Goal: Communication & Community: Answer question/provide support

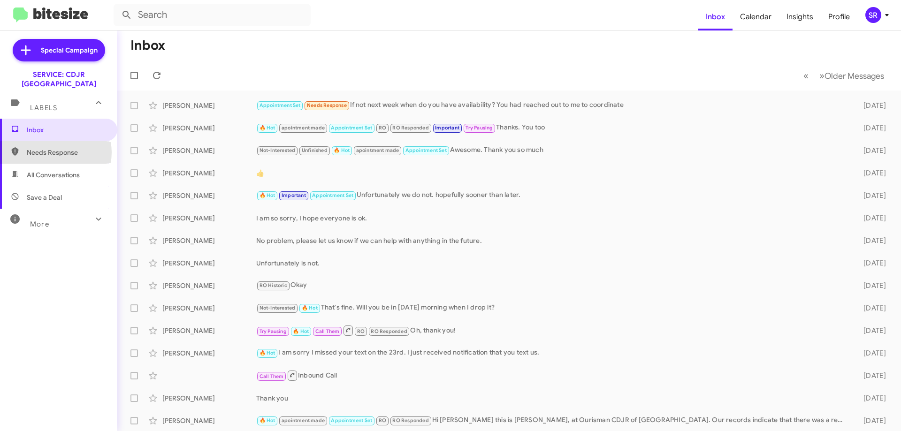
click at [55, 148] on span "Needs Response" at bounding box center [67, 152] width 80 height 9
type input "in:needs-response"
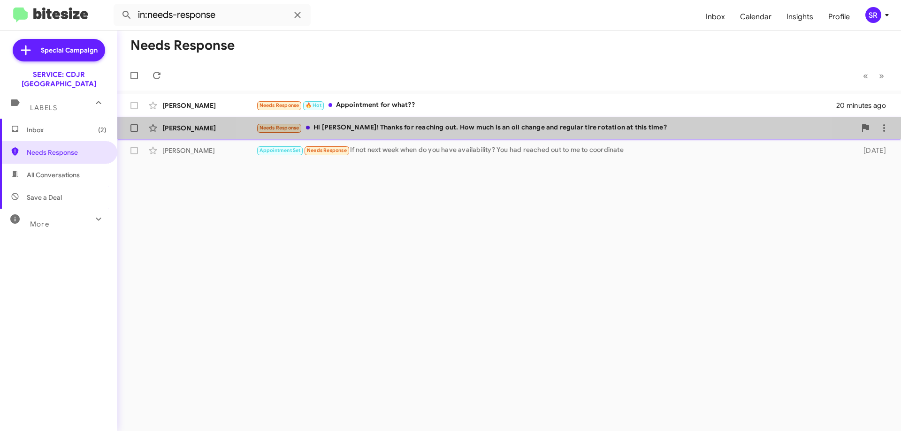
click at [509, 133] on div "Needs Response Hi [PERSON_NAME]! Thanks for reaching out. How much is an oil ch…" at bounding box center [556, 127] width 600 height 11
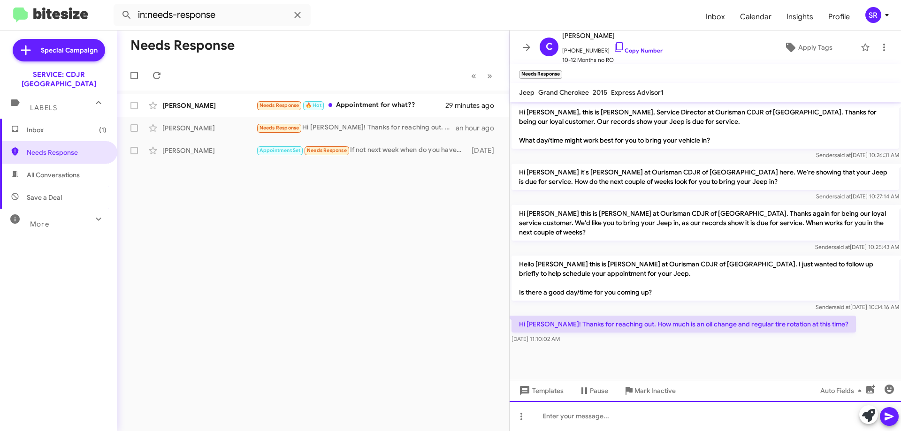
click at [596, 416] on div at bounding box center [705, 416] width 391 height 30
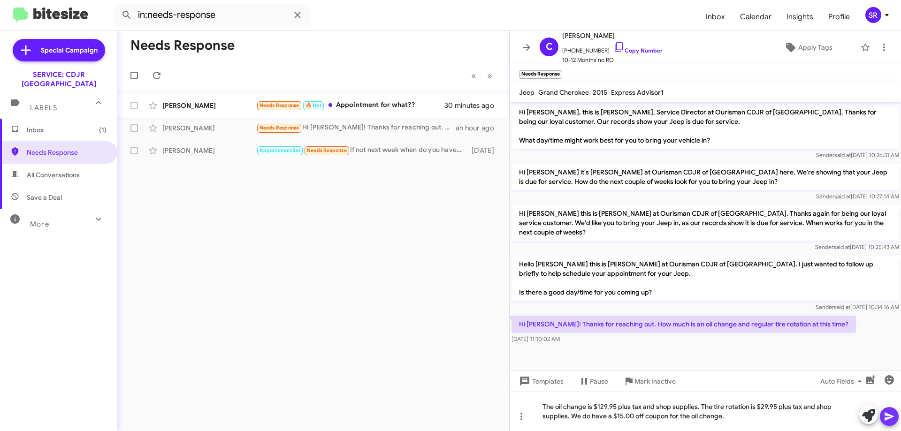
click at [889, 420] on icon at bounding box center [889, 416] width 11 height 11
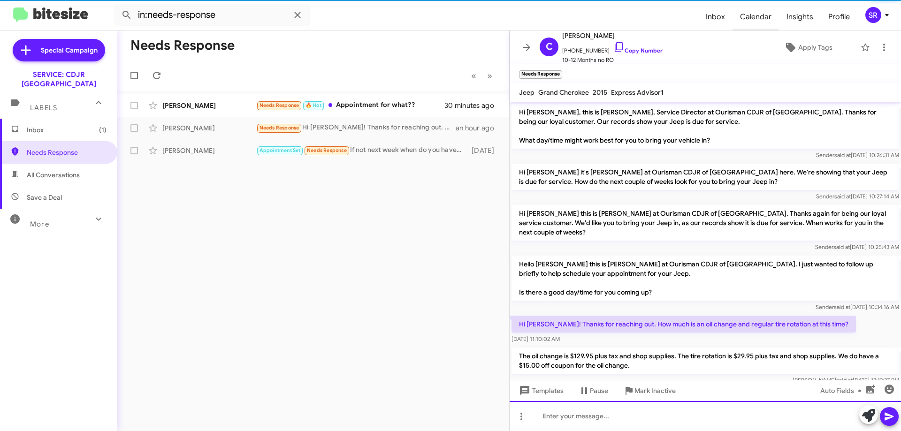
scroll to position [12, 0]
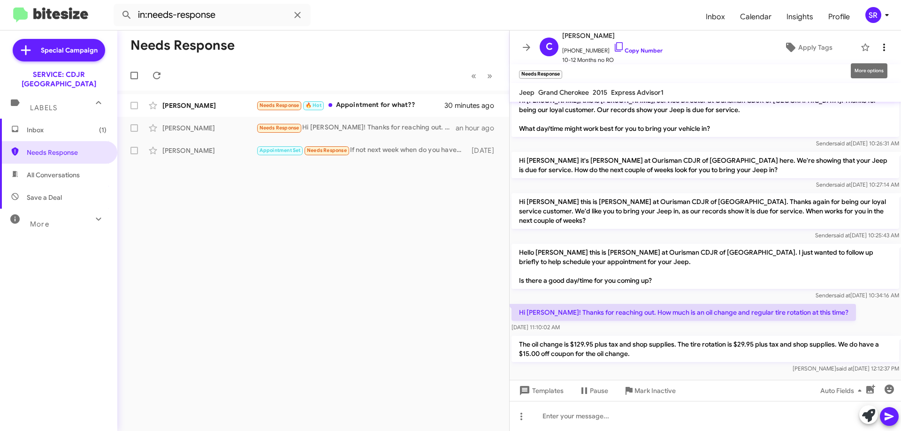
click at [881, 51] on icon at bounding box center [884, 47] width 11 height 11
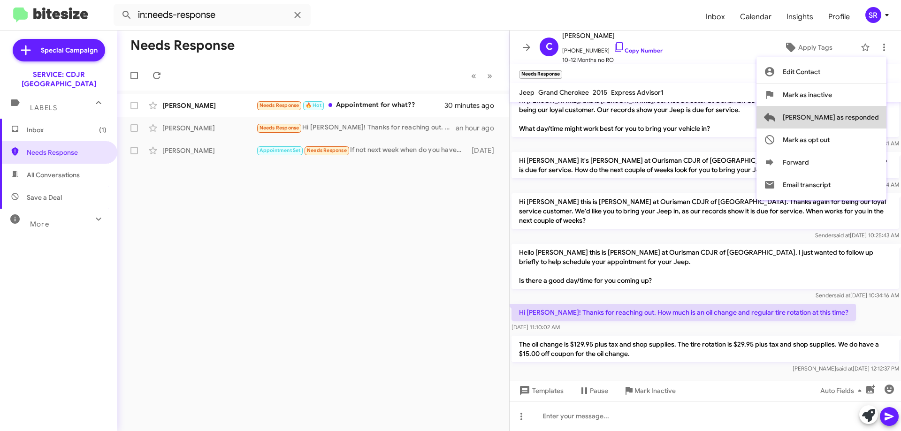
click at [860, 121] on span "[PERSON_NAME] as responded" at bounding box center [831, 117] width 96 height 23
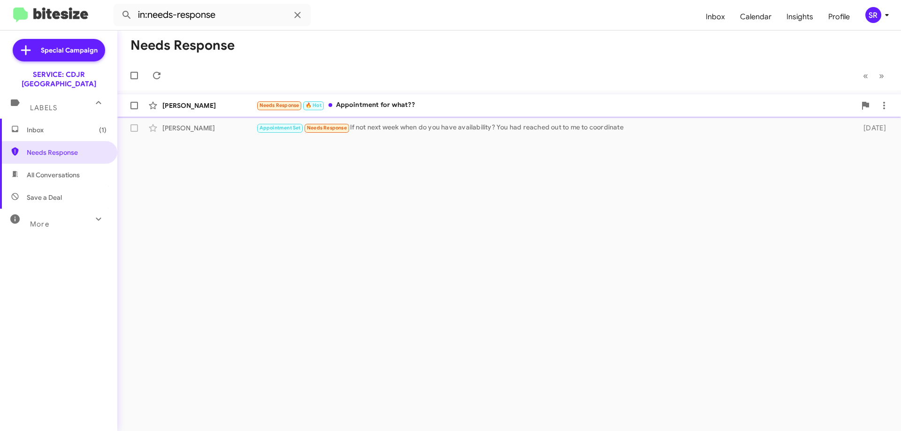
click at [392, 105] on div "Needs Response 🔥 Hot Appointment for what??" at bounding box center [556, 105] width 600 height 11
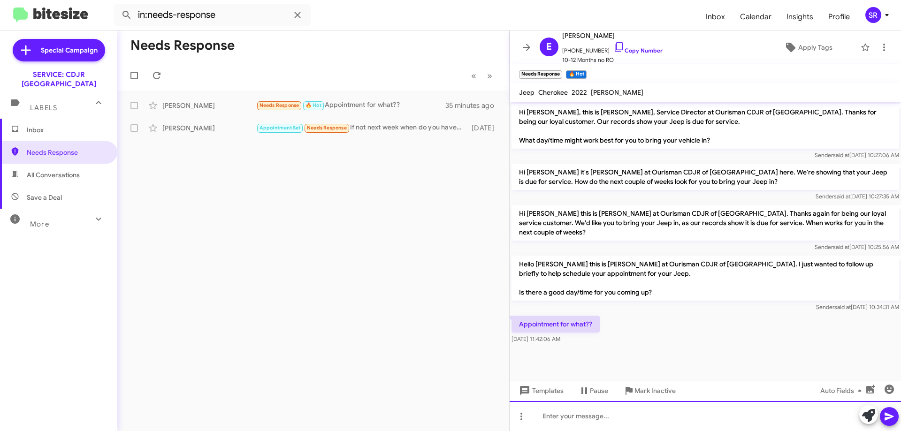
click at [559, 418] on div at bounding box center [705, 416] width 391 height 30
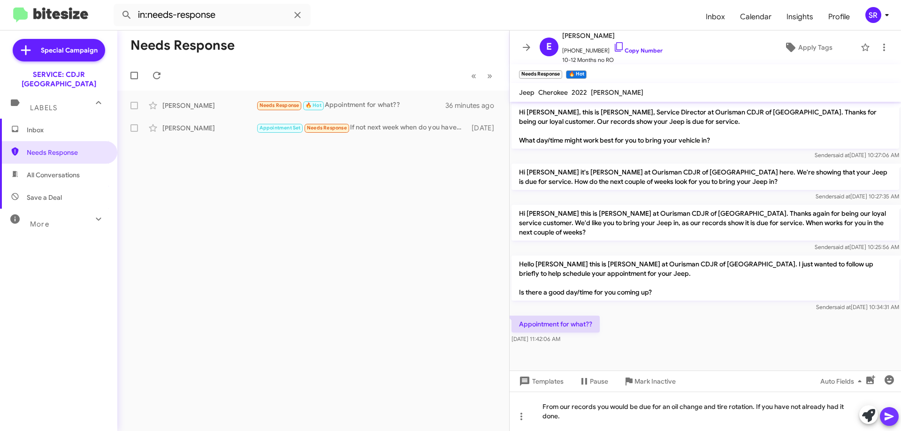
click at [890, 413] on icon at bounding box center [889, 416] width 11 height 11
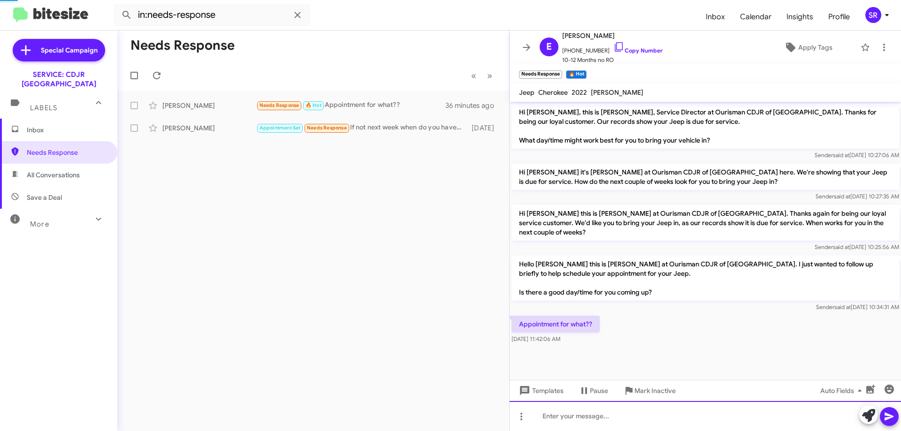
scroll to position [2, 0]
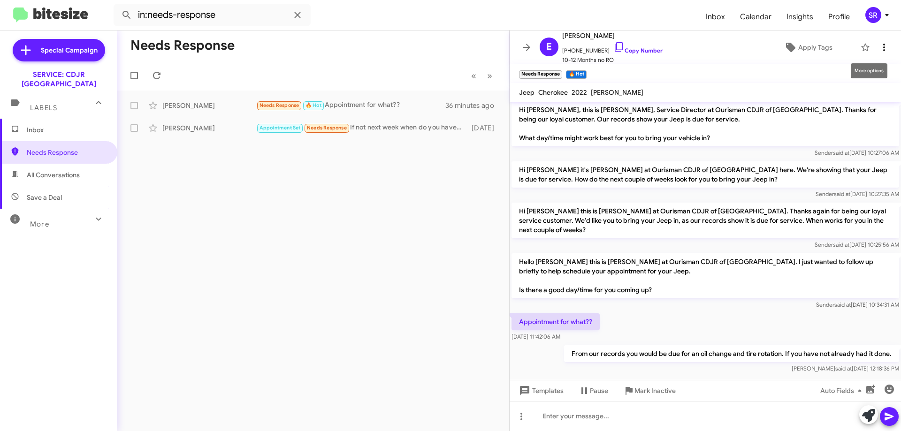
click at [879, 45] on icon at bounding box center [884, 47] width 11 height 11
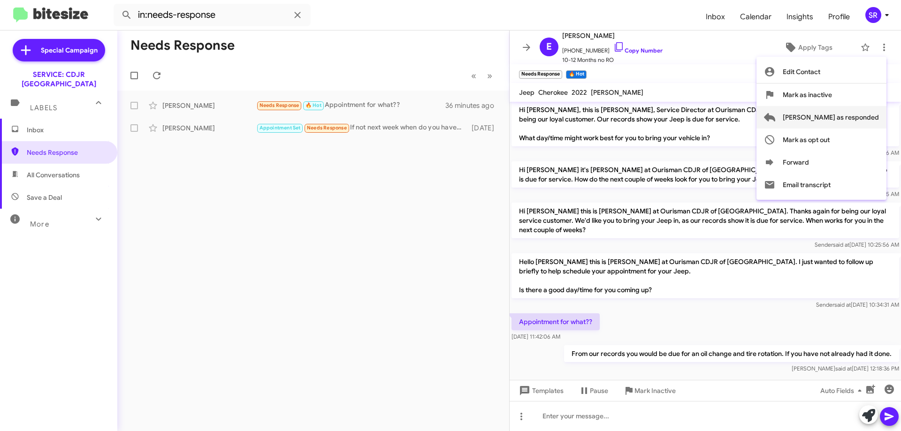
click at [856, 112] on span "[PERSON_NAME] as responded" at bounding box center [831, 117] width 96 height 23
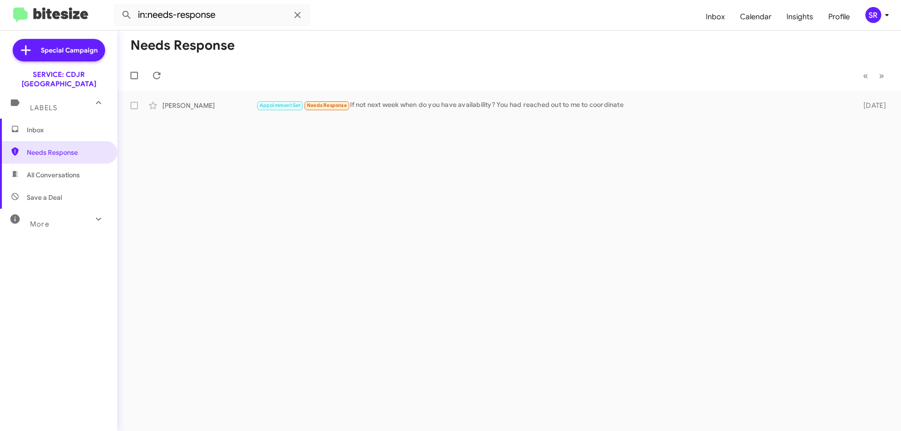
click at [40, 125] on span "Inbox" at bounding box center [67, 129] width 80 height 9
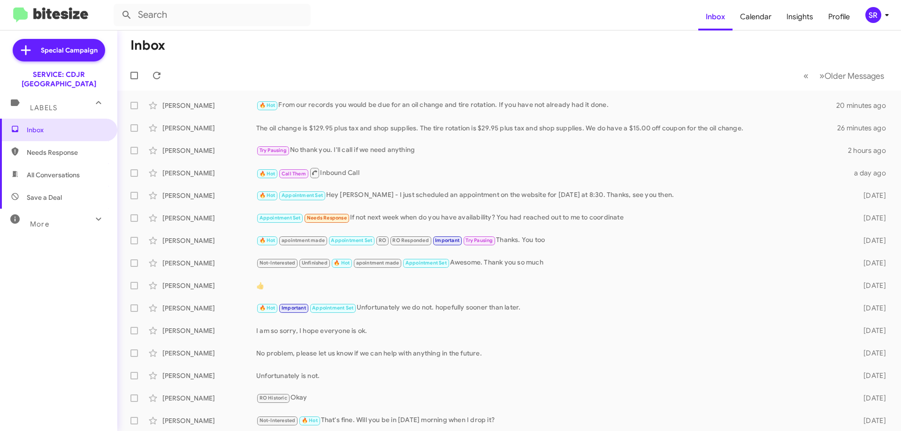
click at [34, 148] on span "Needs Response" at bounding box center [67, 152] width 80 height 9
type input "in:needs-response"
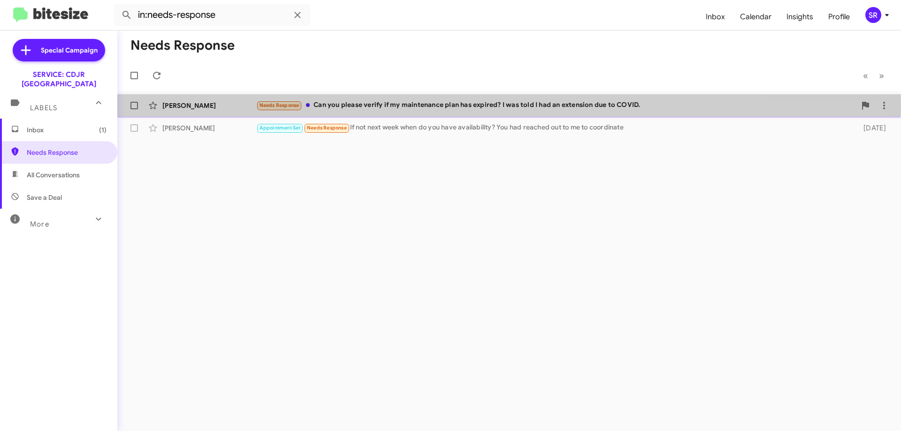
click at [417, 107] on div "Needs Response Can you please verify if my maintenance plan has expired? I was …" at bounding box center [556, 105] width 600 height 11
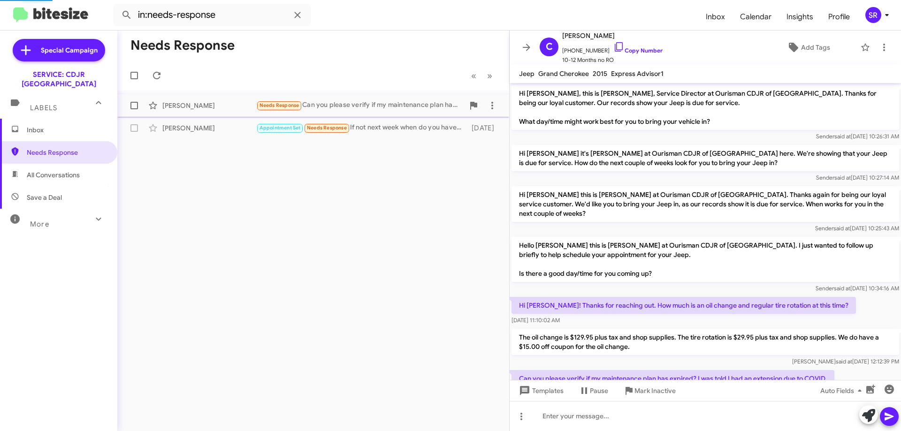
scroll to position [27, 0]
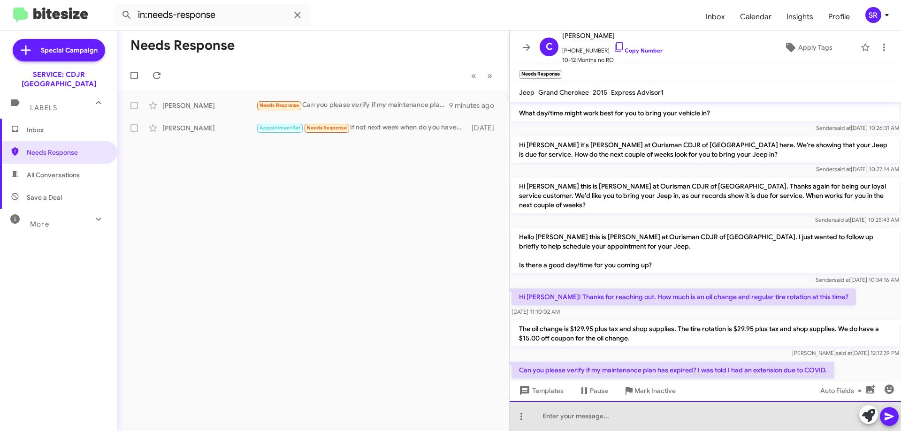
click at [578, 415] on div at bounding box center [705, 416] width 391 height 30
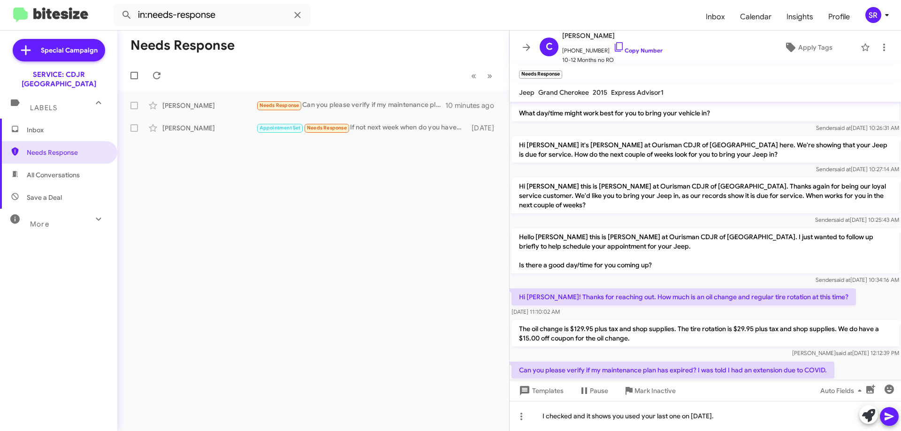
click at [885, 417] on icon at bounding box center [889, 416] width 11 height 11
click at [879, 48] on icon at bounding box center [884, 47] width 11 height 11
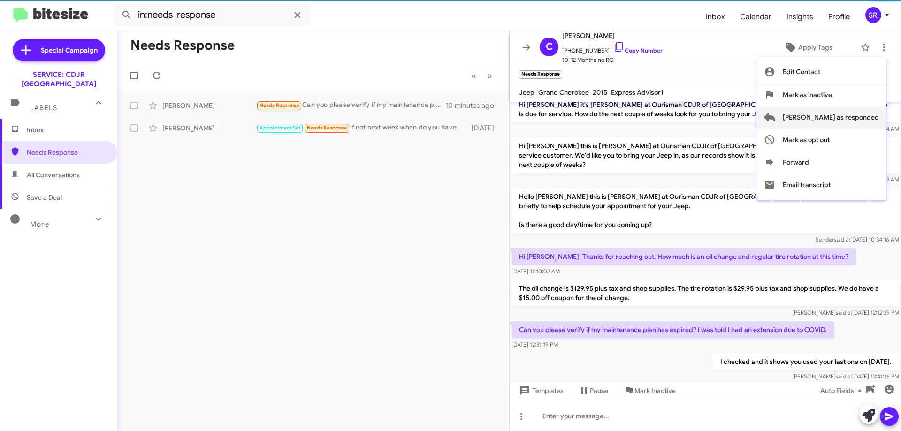
scroll to position [80, 0]
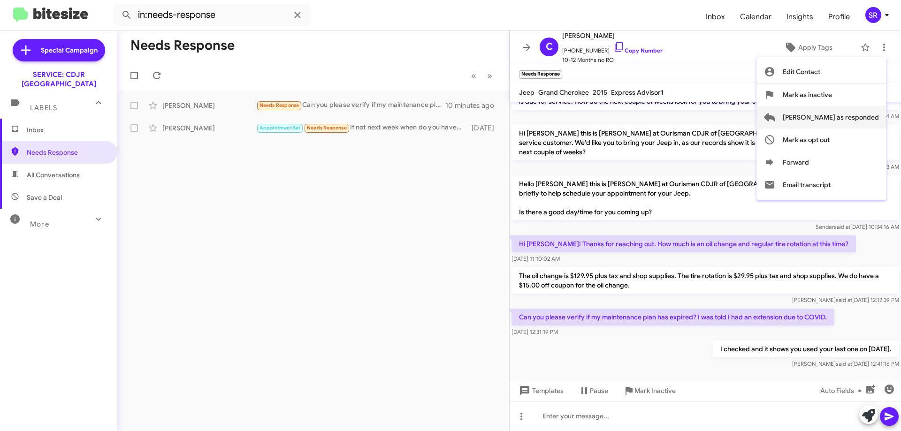
click at [834, 117] on span "[PERSON_NAME] as responded" at bounding box center [831, 117] width 96 height 23
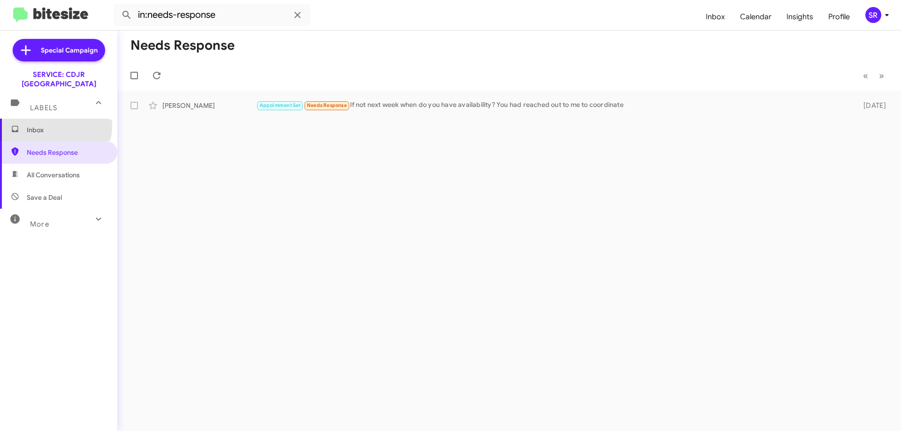
click at [47, 125] on span "Inbox" at bounding box center [67, 129] width 80 height 9
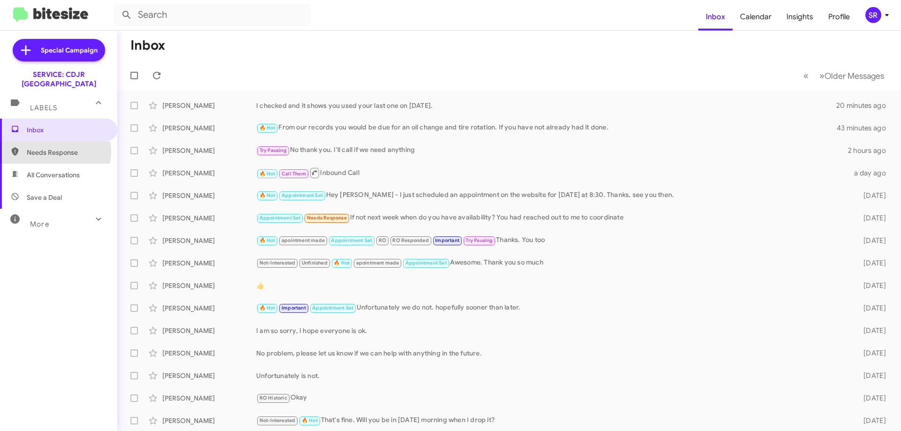
click at [27, 148] on span "Needs Response" at bounding box center [67, 152] width 80 height 9
type input "in:needs-response"
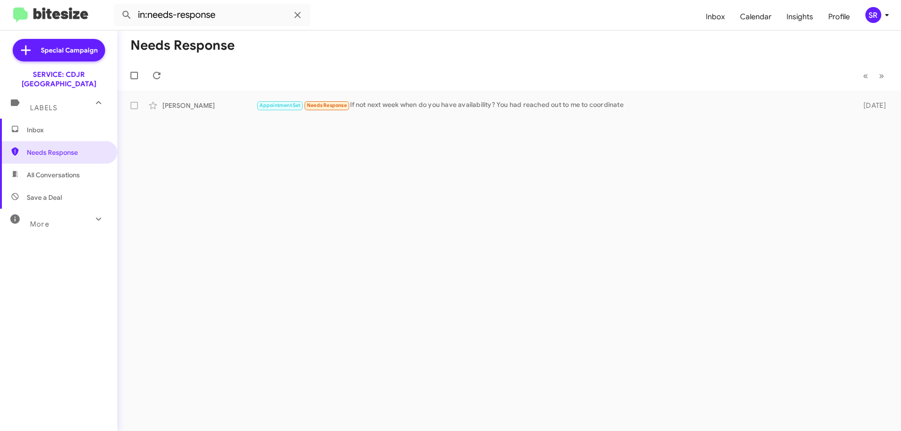
click at [51, 125] on span "Inbox" at bounding box center [67, 129] width 80 height 9
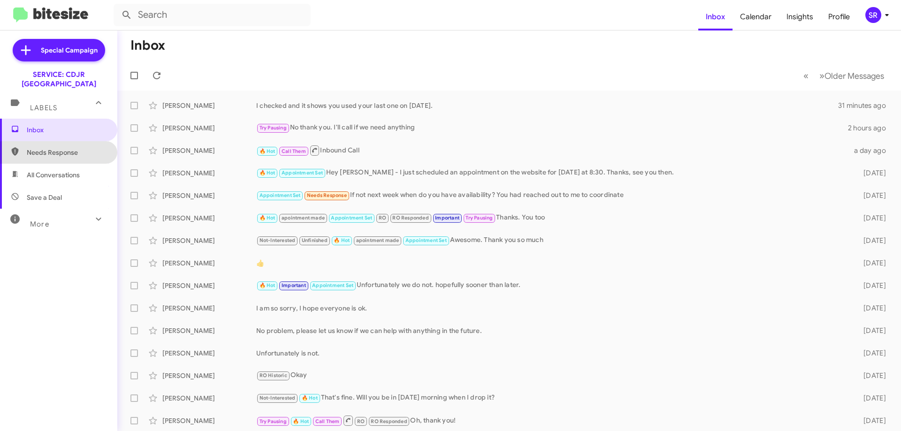
click at [64, 148] on span "Needs Response" at bounding box center [67, 152] width 80 height 9
type input "in:needs-response"
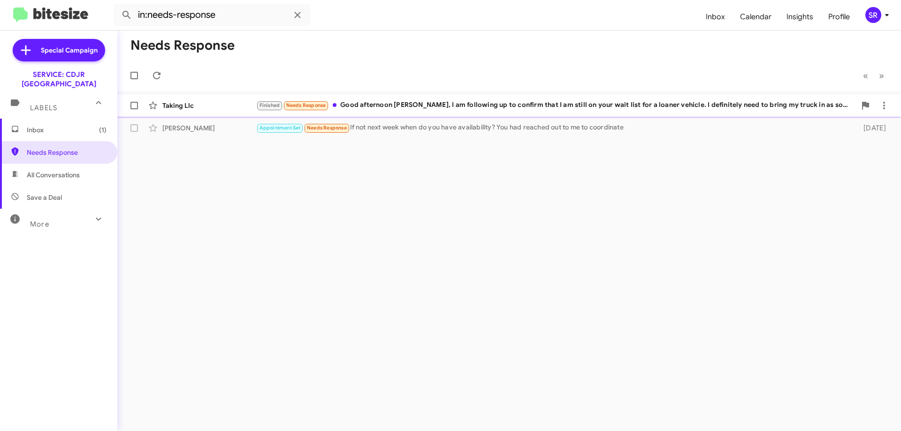
click at [376, 106] on div "Finished Needs Response Good afternoon [PERSON_NAME], I am following up to conf…" at bounding box center [556, 105] width 600 height 11
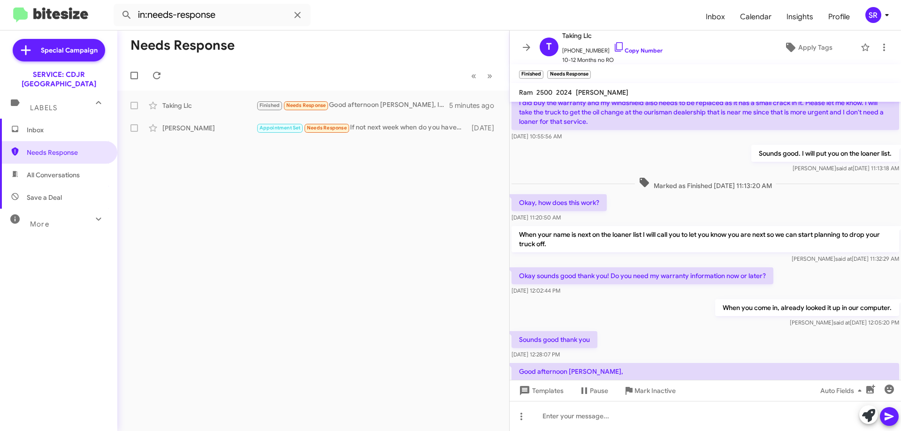
scroll to position [303, 0]
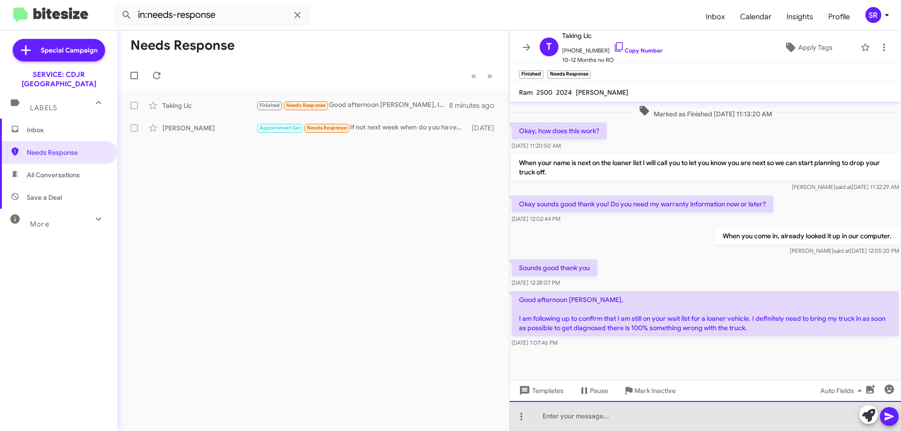
click at [550, 418] on div at bounding box center [705, 416] width 391 height 30
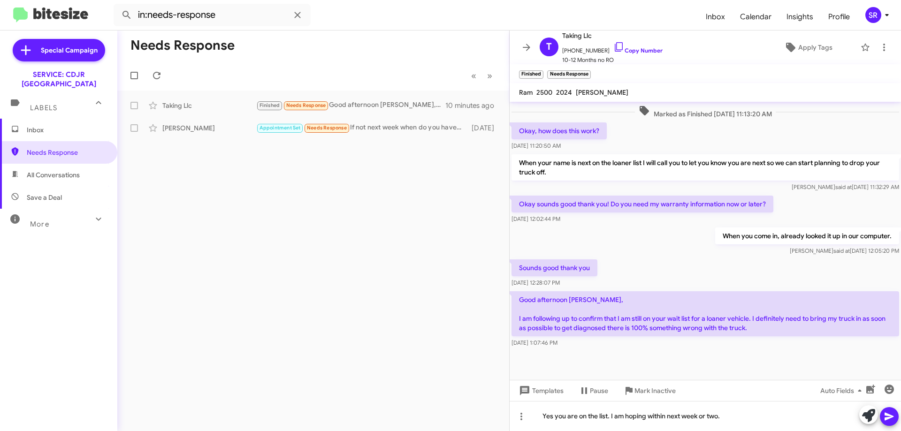
click at [892, 413] on icon at bounding box center [889, 416] width 11 height 11
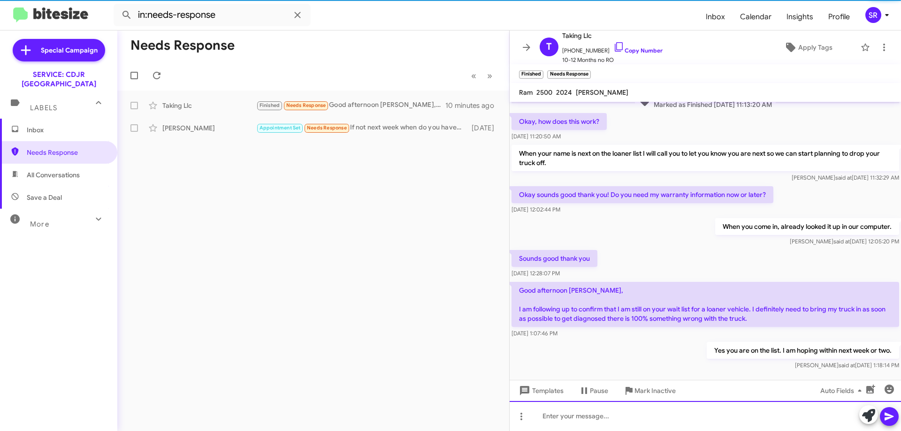
scroll to position [0, 0]
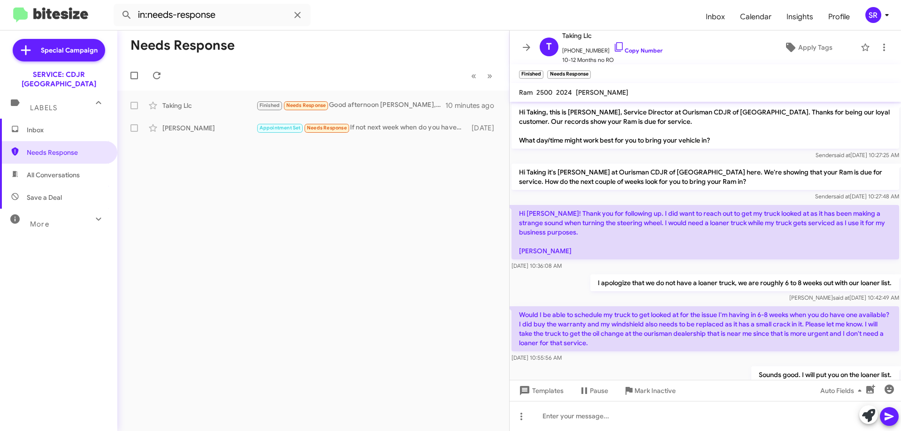
click at [30, 125] on span "Inbox" at bounding box center [67, 129] width 80 height 9
